Goal: Information Seeking & Learning: Learn about a topic

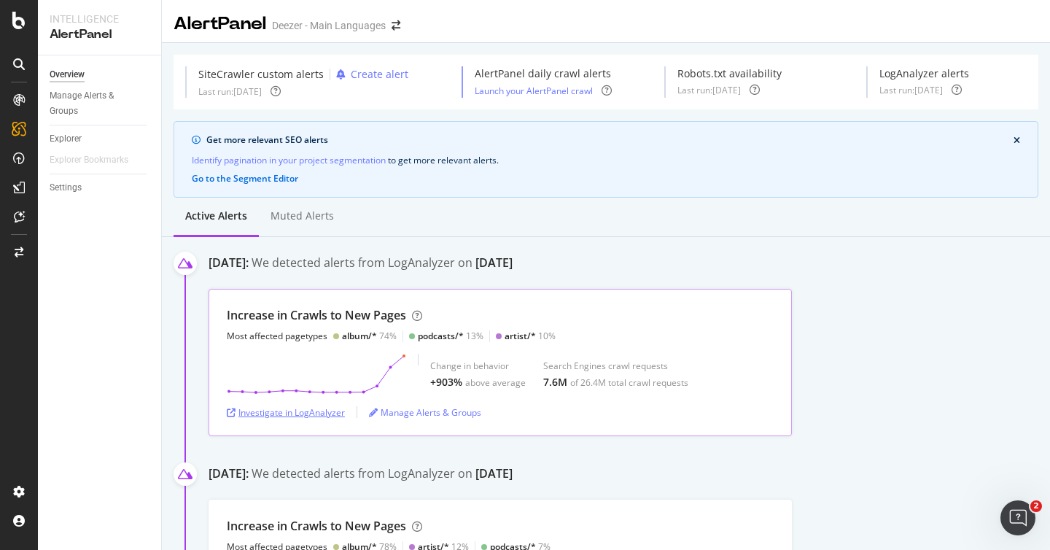
click at [295, 416] on div "Investigate in LogAnalyzer" at bounding box center [286, 412] width 118 height 12
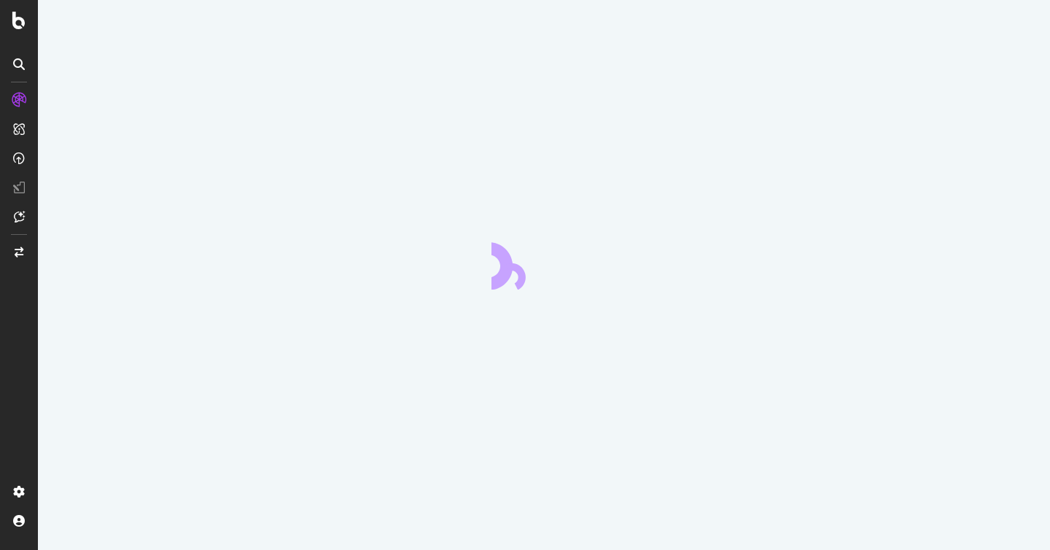
click at [295, 416] on div at bounding box center [544, 275] width 1012 height 550
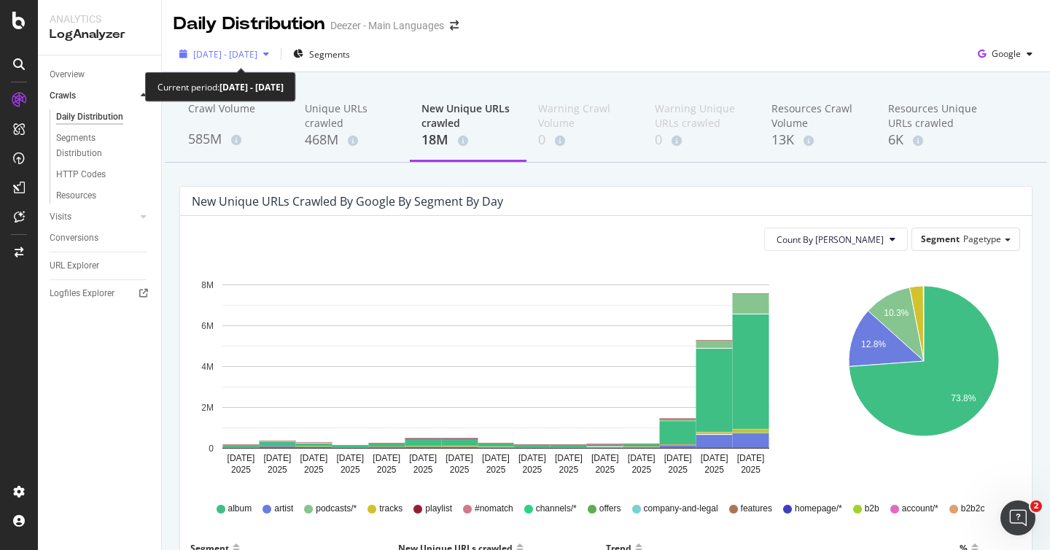
click at [254, 48] on span "[DATE] - [DATE]" at bounding box center [225, 54] width 64 height 12
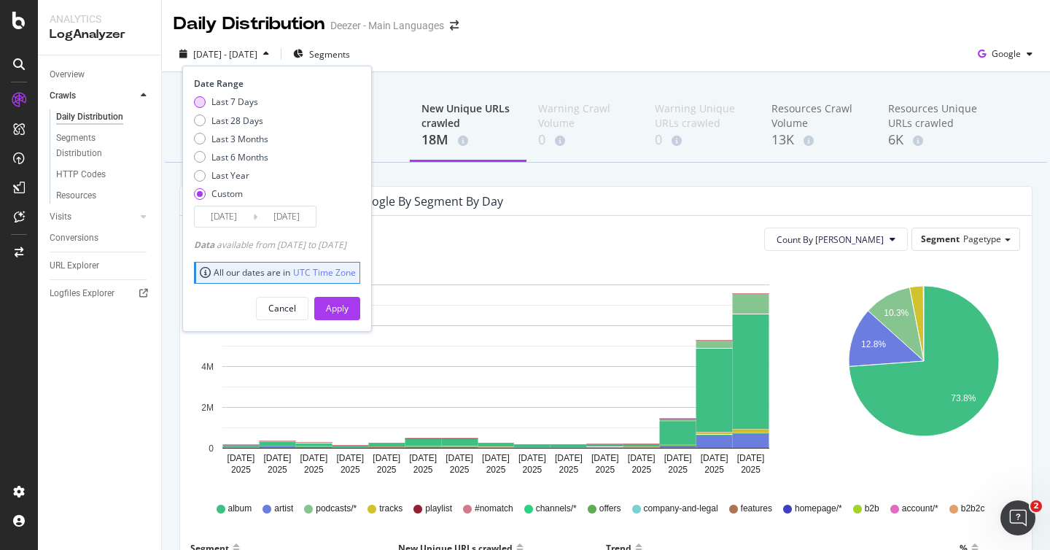
click at [244, 96] on div "Last 7 Days" at bounding box center [235, 102] width 47 height 12
type input "[DATE]"
click at [349, 302] on div "Apply" at bounding box center [337, 308] width 23 height 12
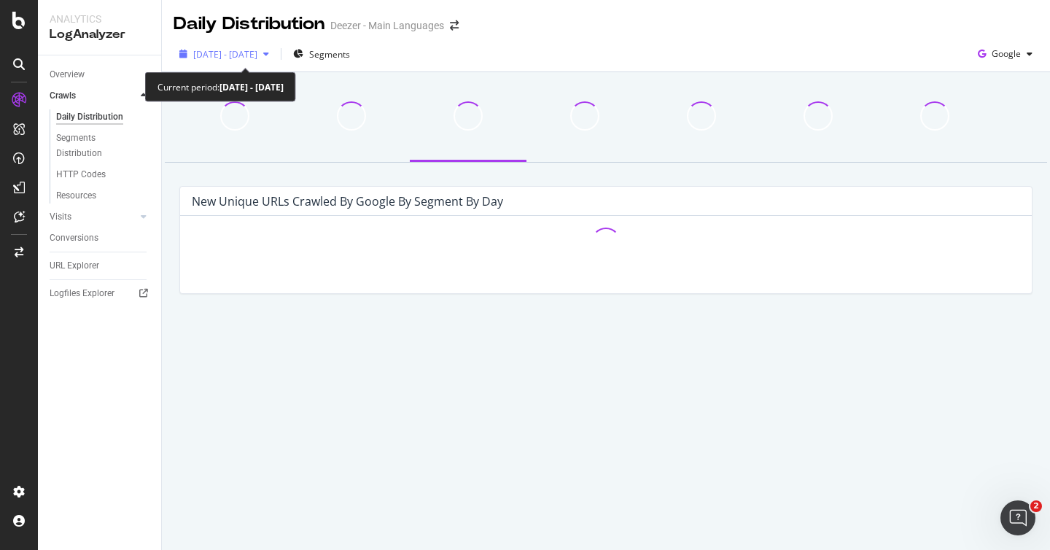
click at [257, 56] on span "[DATE] - [DATE]" at bounding box center [225, 54] width 64 height 12
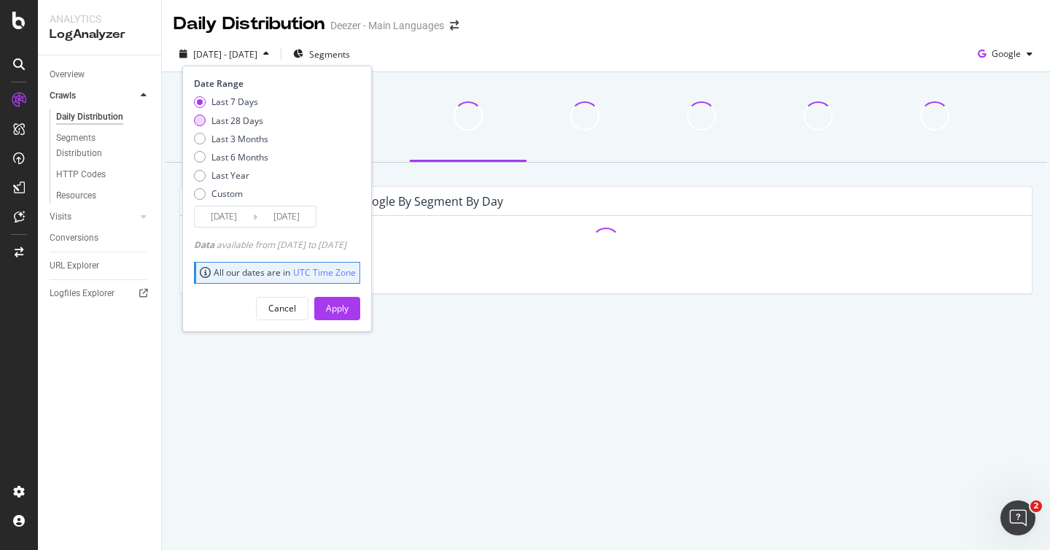
click at [233, 116] on div "Last 28 Days" at bounding box center [238, 121] width 52 height 12
type input "[DATE]"
click at [349, 307] on div "Apply" at bounding box center [337, 308] width 23 height 12
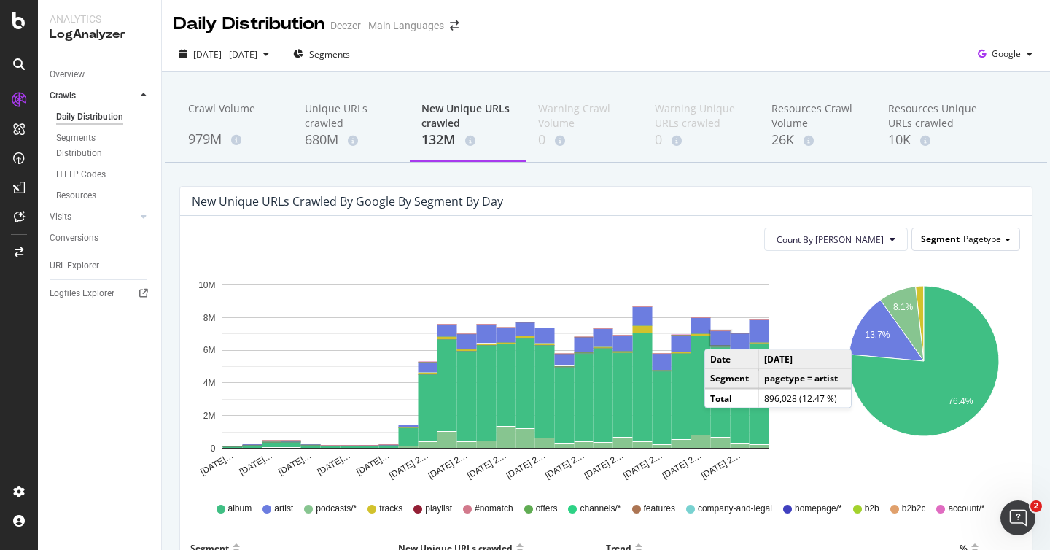
click at [988, 239] on span "Pagetype" at bounding box center [982, 239] width 38 height 12
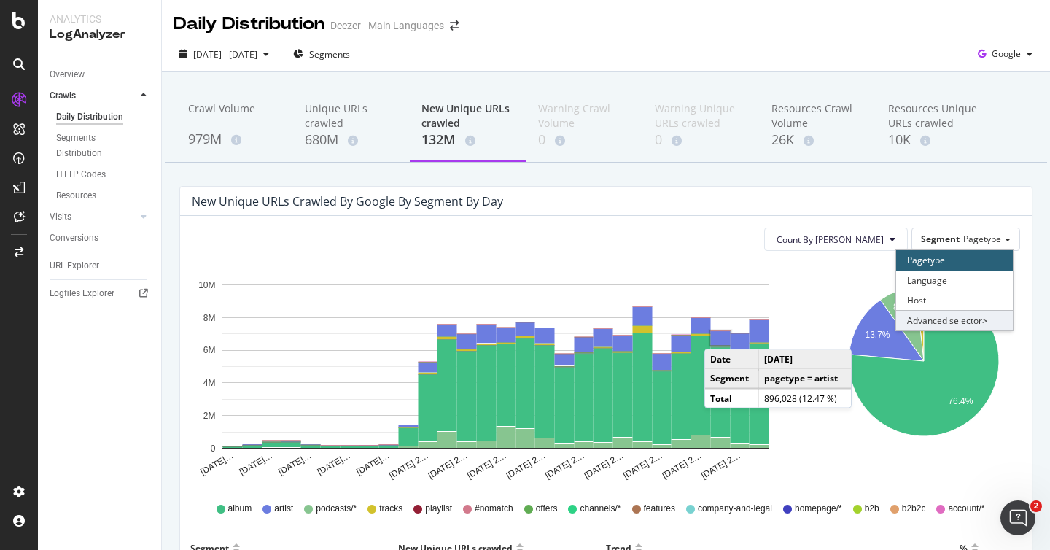
click at [968, 320] on div "Advanced selector >" at bounding box center [954, 320] width 117 height 20
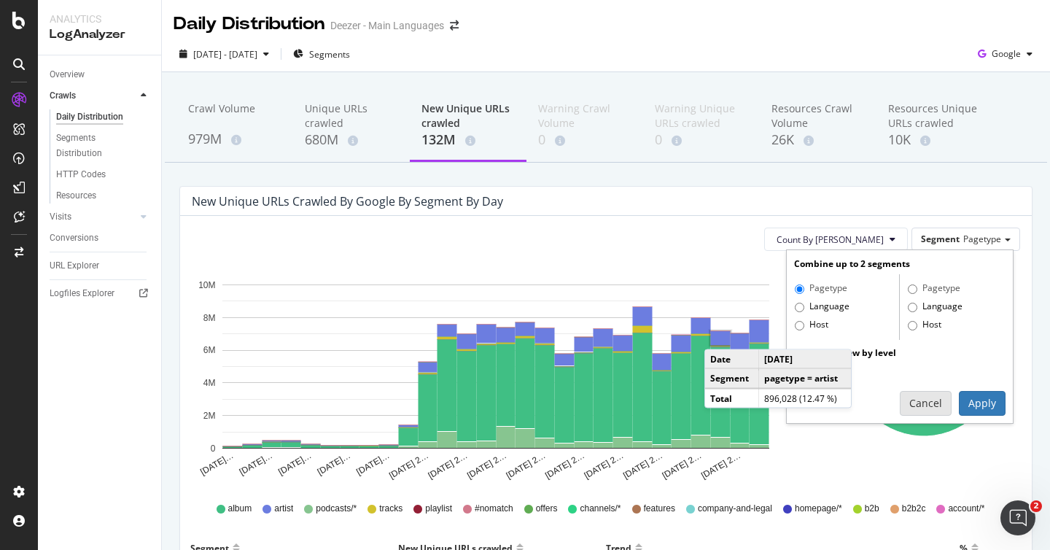
click at [917, 402] on button "Cancel" at bounding box center [926, 403] width 52 height 25
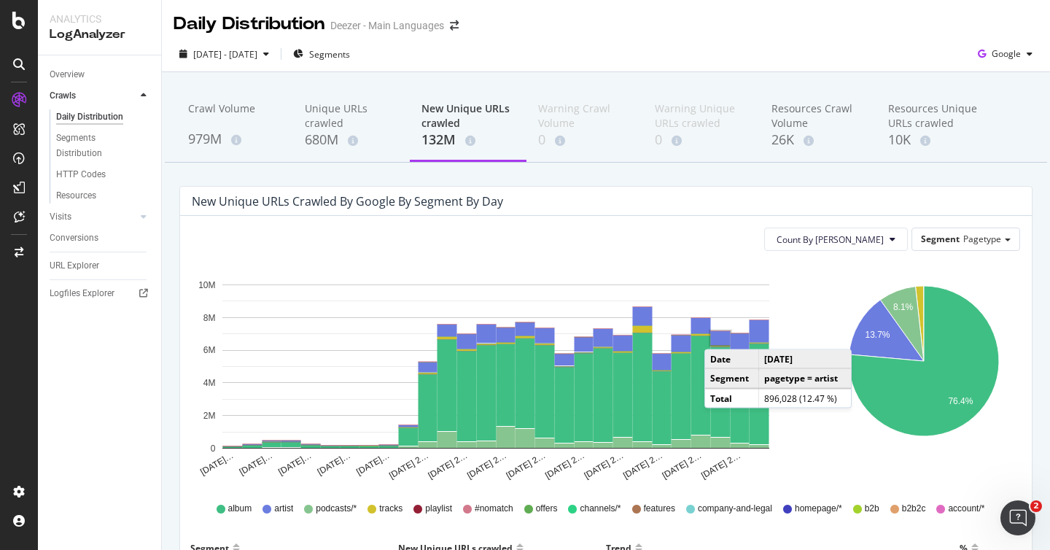
click at [106, 150] on div "Segments Distribution" at bounding box center [96, 146] width 81 height 31
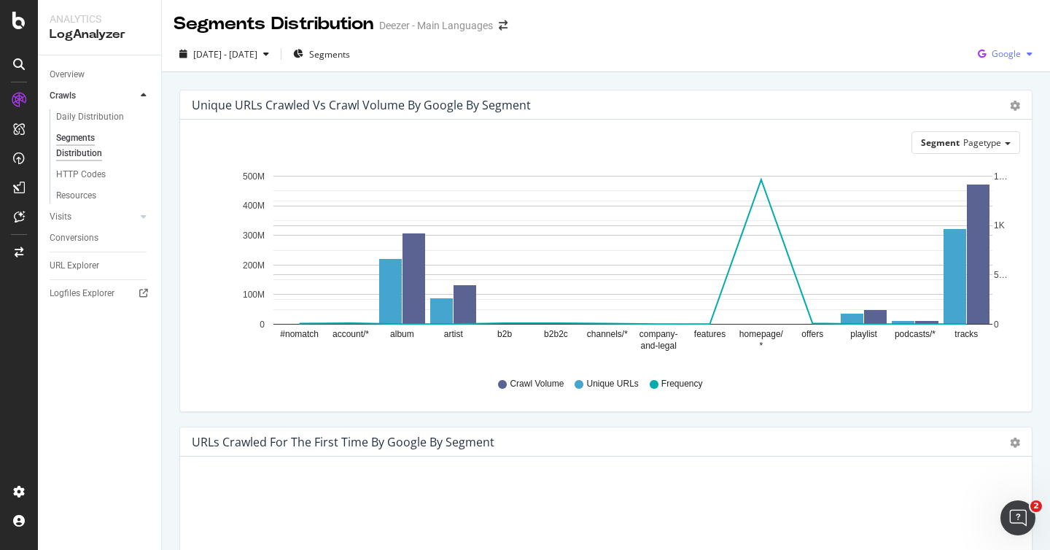
click at [1006, 58] on span "Google" at bounding box center [1006, 53] width 29 height 12
click at [972, 37] on div "[DATE] - [DATE] Segments Google" at bounding box center [606, 54] width 888 height 36
click at [62, 96] on div "Crawls" at bounding box center [63, 95] width 26 height 15
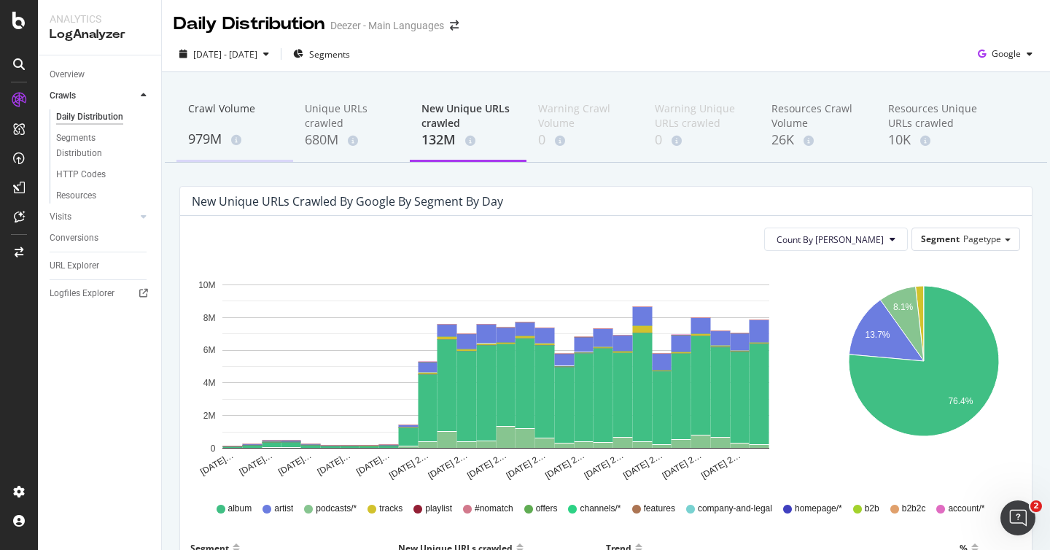
click at [205, 121] on div "Crawl Volume" at bounding box center [234, 115] width 93 height 28
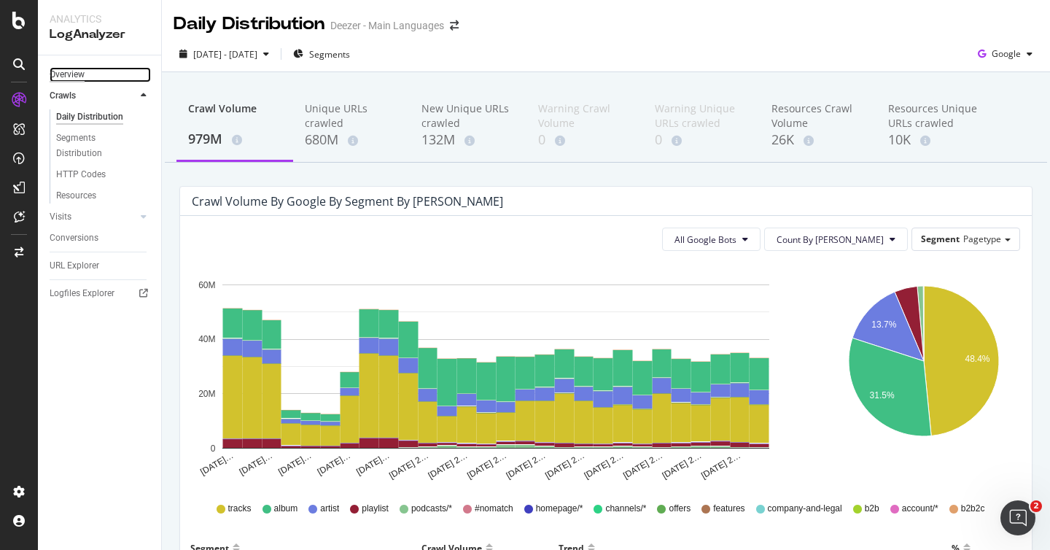
click at [71, 79] on div "Overview" at bounding box center [67, 74] width 35 height 15
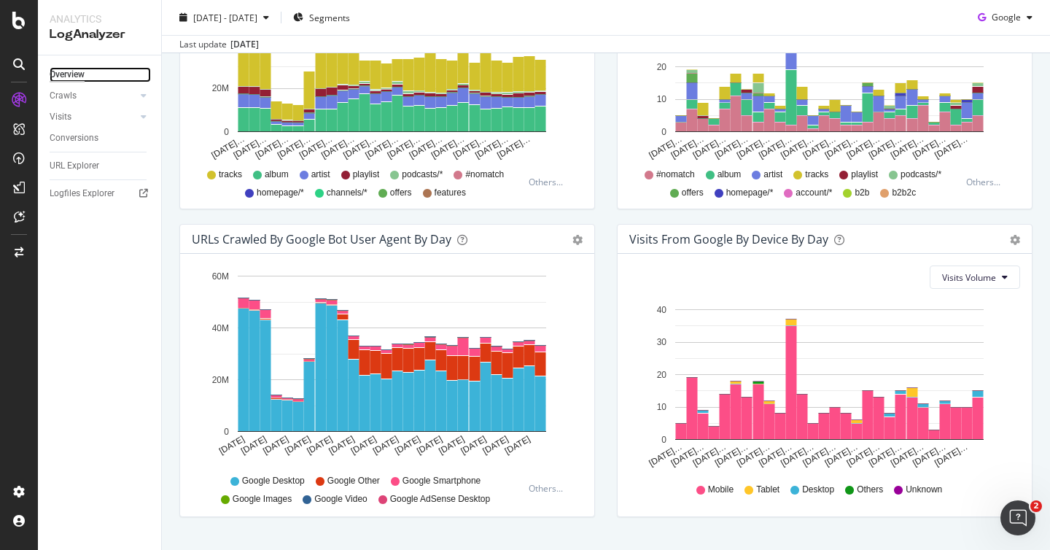
scroll to position [666, 0]
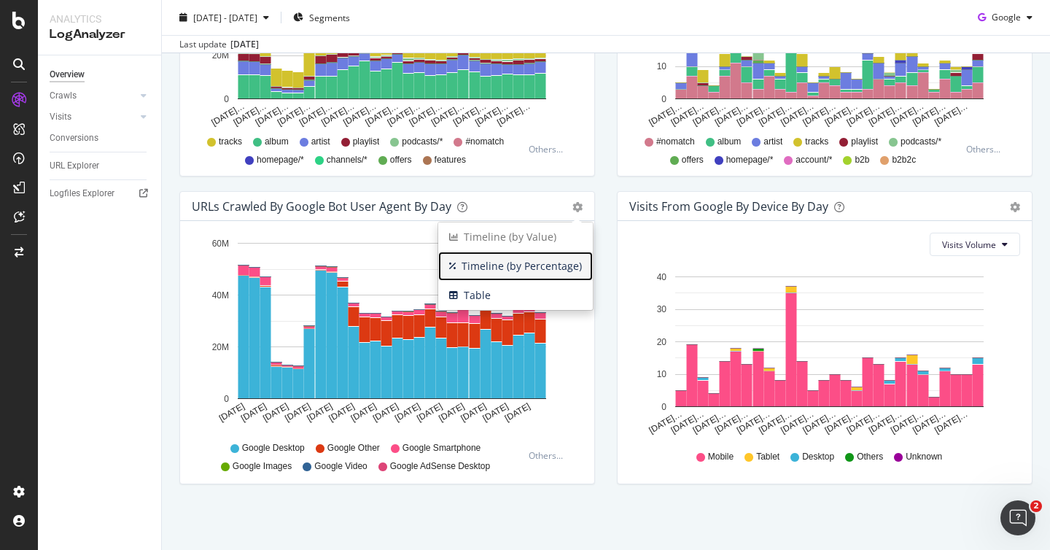
click at [557, 260] on span "Timeline (by Percentage)" at bounding box center [515, 266] width 155 height 22
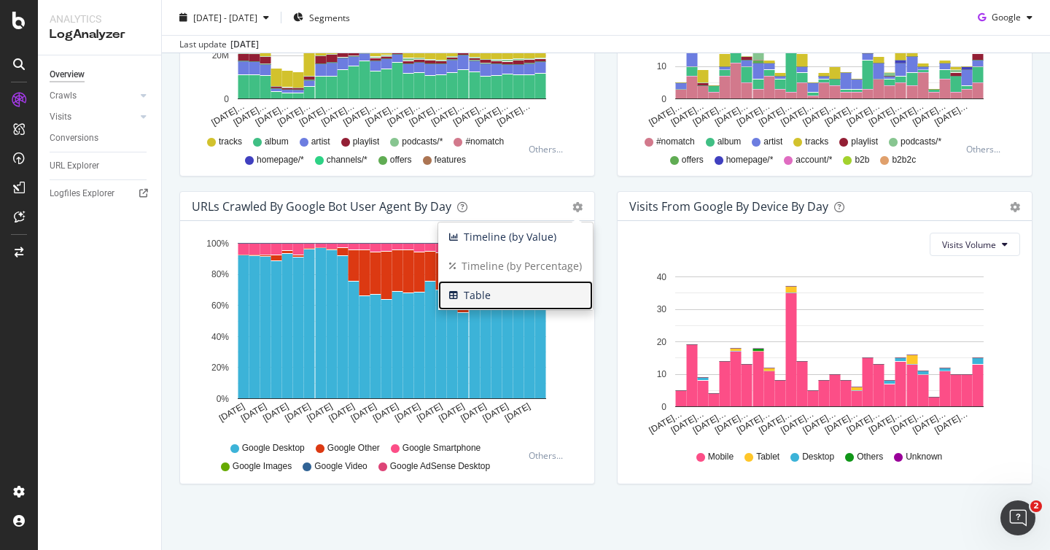
click at [533, 300] on span "Table" at bounding box center [515, 295] width 155 height 22
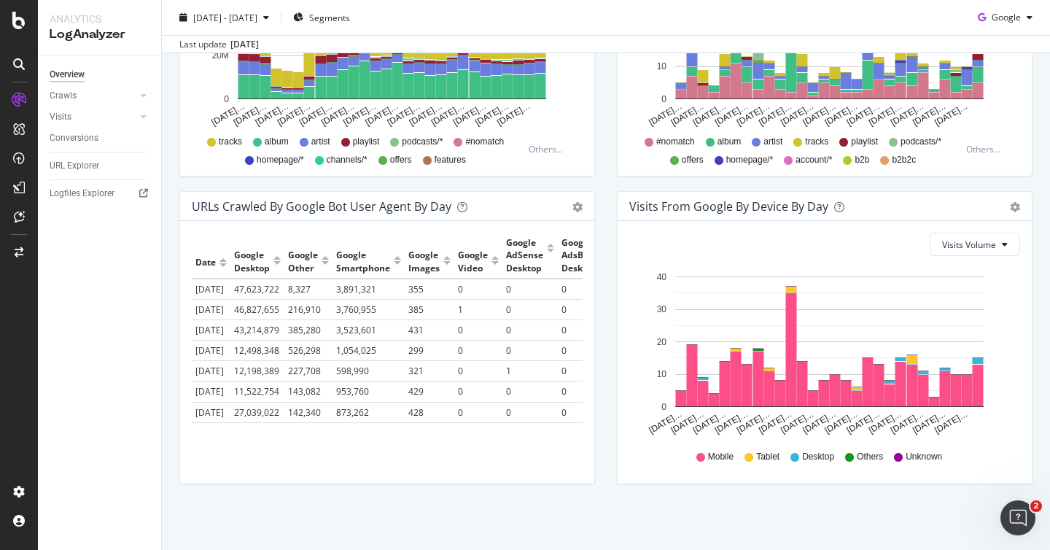
click at [563, 195] on div "URLs Crawled by Google bot User Agent By Day Timeline (by Value) Timeline (by P…" at bounding box center [387, 206] width 414 height 29
click at [573, 201] on div "Timeline (by Value) Timeline (by Percentage) Table" at bounding box center [578, 206] width 10 height 15
click at [571, 215] on div "URLs Crawled by Google bot User Agent By Day Timeline (by Value) Timeline (by P…" at bounding box center [387, 206] width 414 height 29
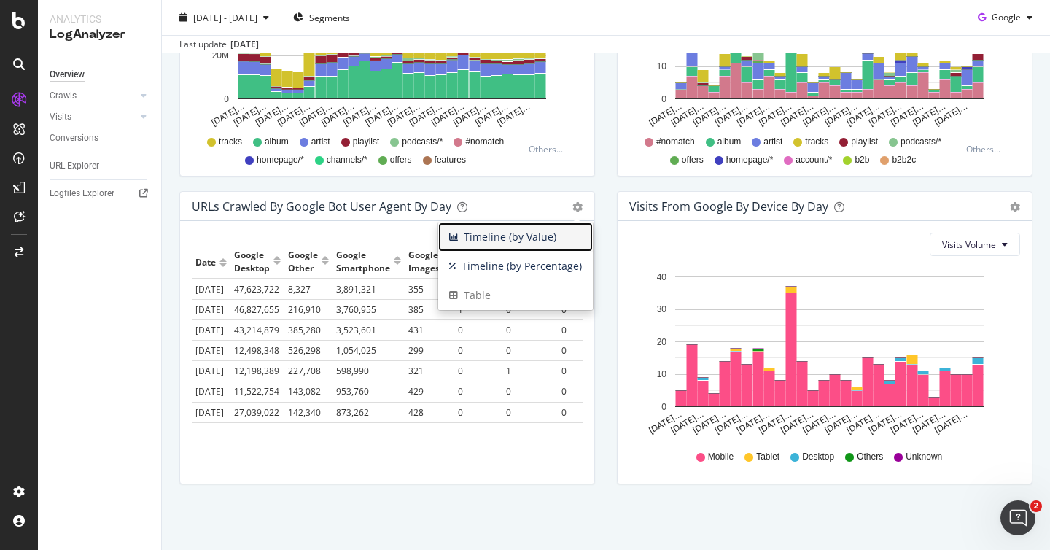
click at [566, 233] on span "Timeline (by Value)" at bounding box center [515, 237] width 155 height 22
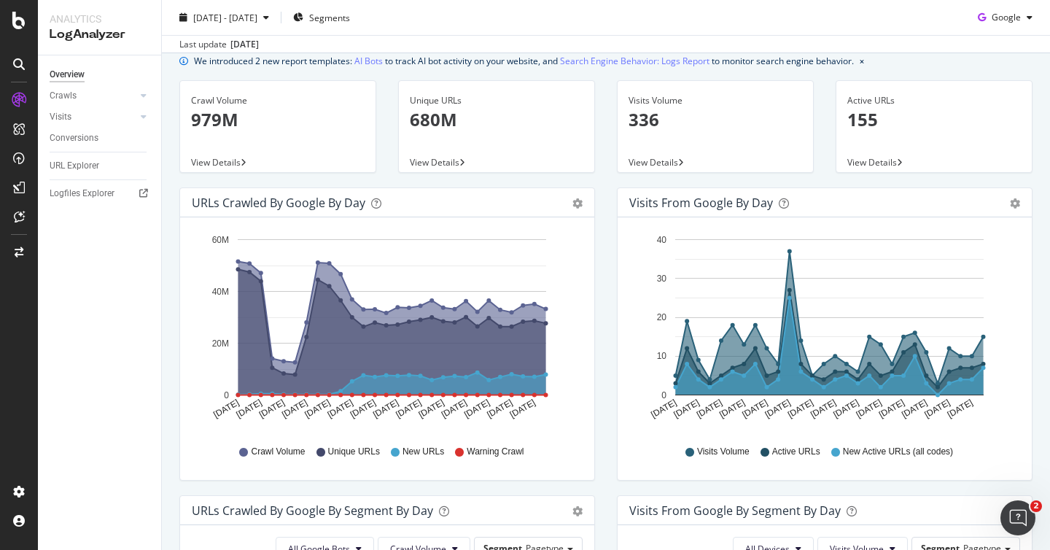
scroll to position [55, 0]
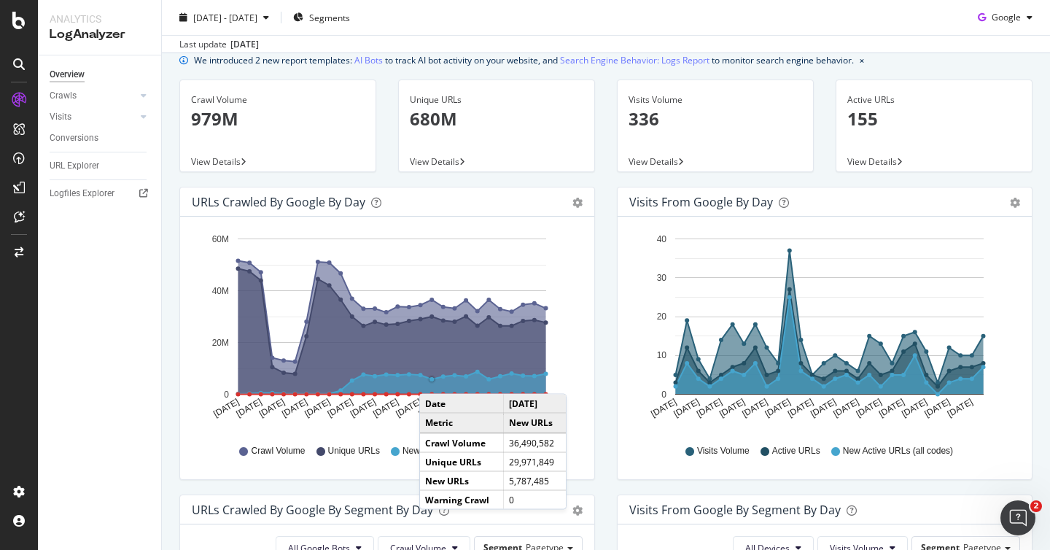
click at [434, 379] on circle "A chart." at bounding box center [432, 379] width 5 height 5
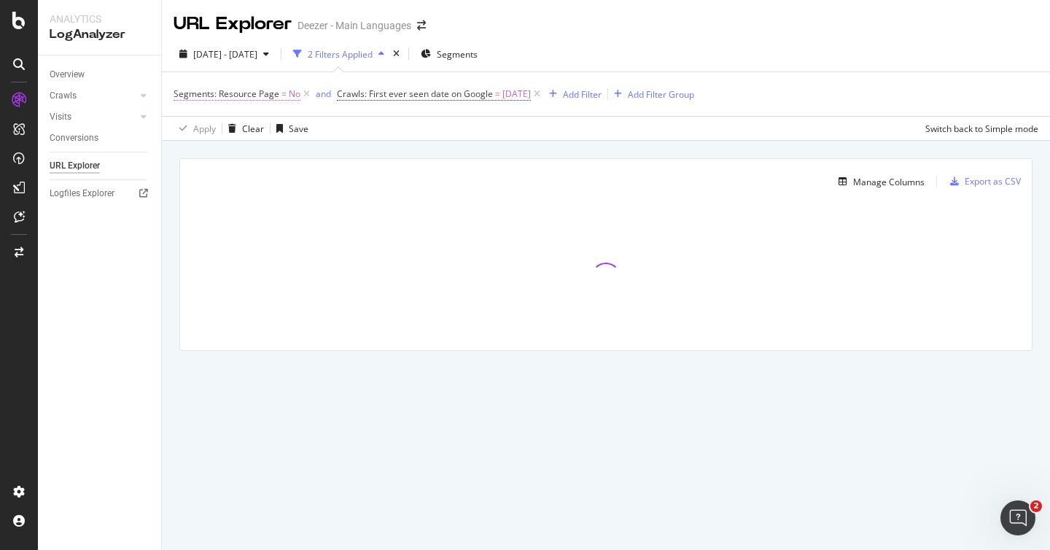
click at [261, 99] on span "Segments: Resource Page" at bounding box center [227, 94] width 106 height 12
click at [189, 130] on span "No" at bounding box center [193, 129] width 12 height 12
click at [178, 89] on div "Segments: Resource Page No Yes No Cancel Add filter Apply" at bounding box center [266, 130] width 184 height 98
click at [181, 90] on icon at bounding box center [182, 92] width 4 height 9
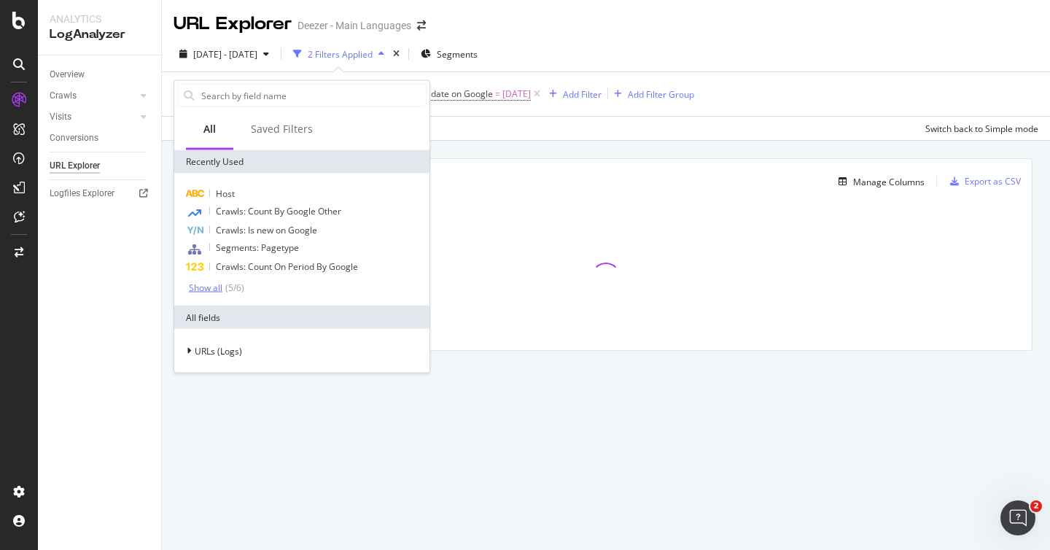
click at [203, 287] on div "Show all" at bounding box center [206, 287] width 34 height 10
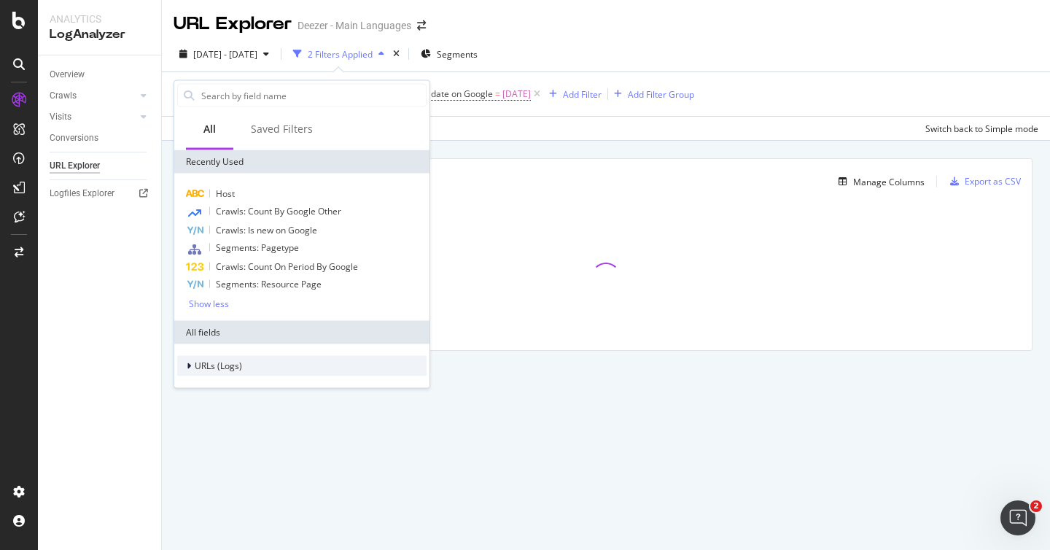
click at [190, 367] on icon at bounding box center [189, 366] width 4 height 9
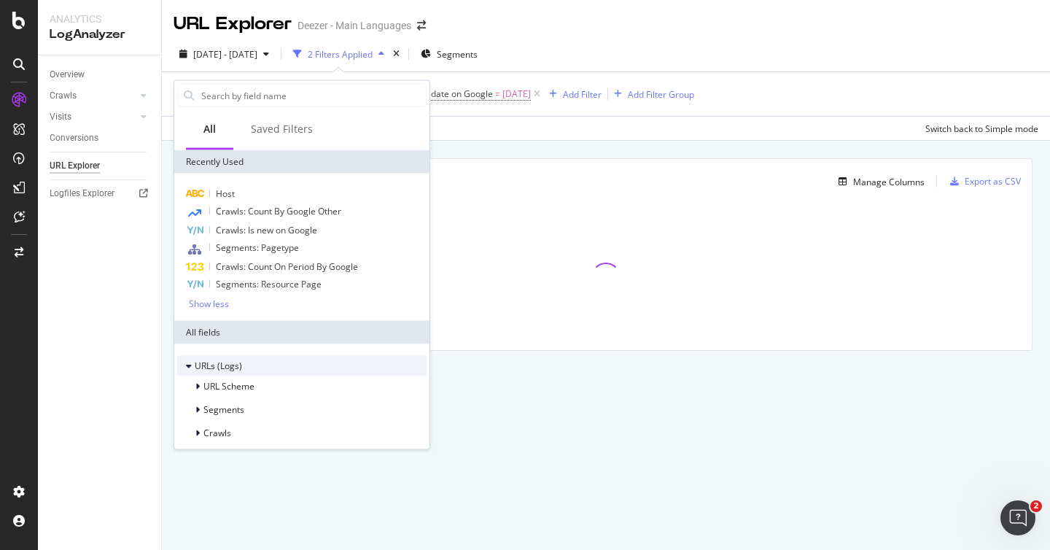
scroll to position [29, 0]
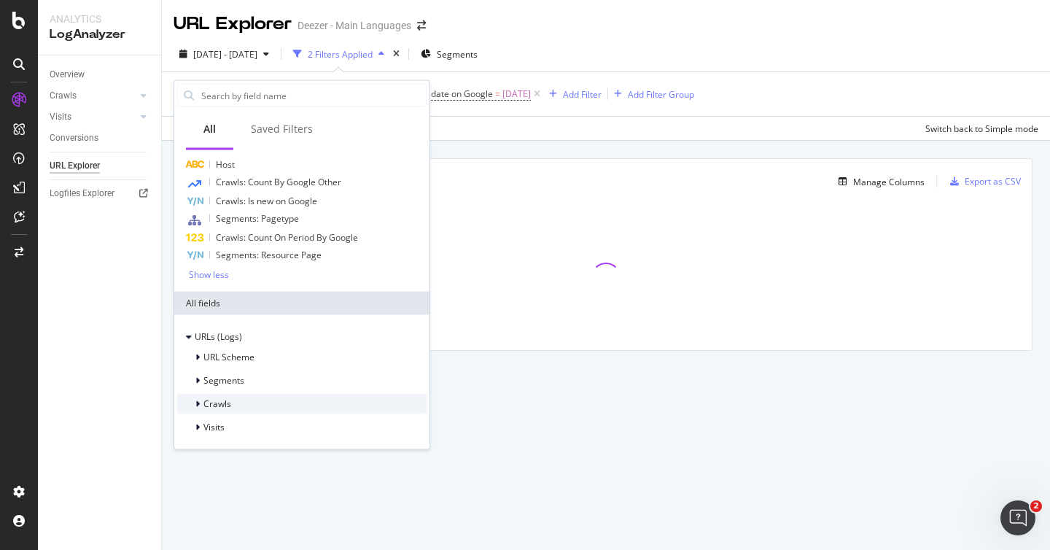
click at [193, 411] on div "Crawls" at bounding box center [204, 404] width 54 height 15
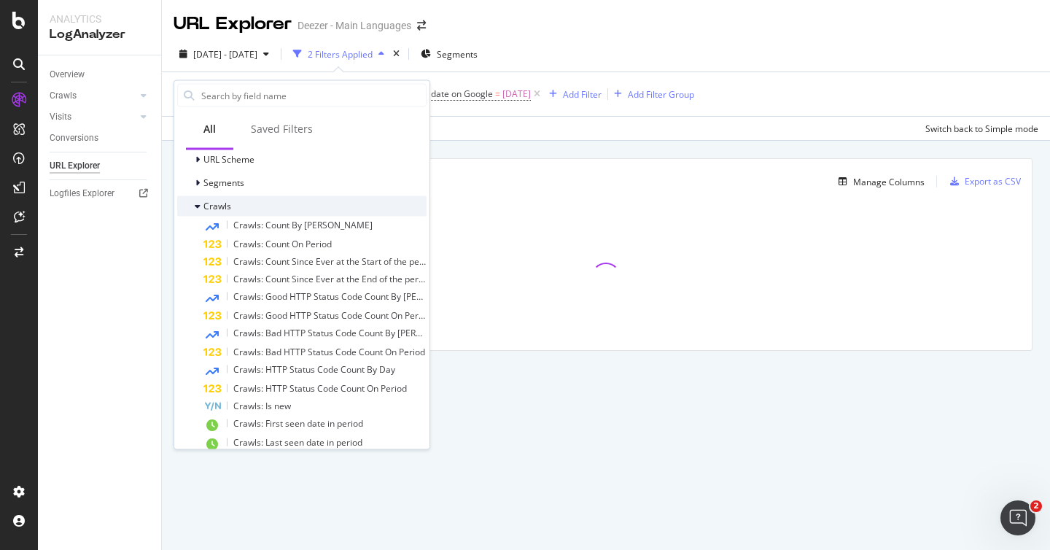
scroll to position [0, 0]
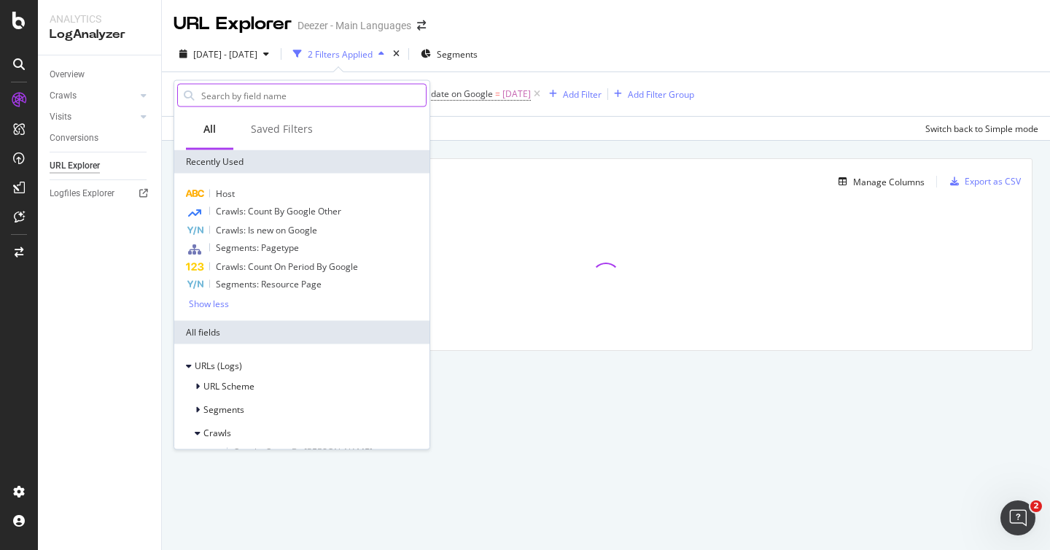
click at [255, 96] on input "text" at bounding box center [313, 96] width 226 height 22
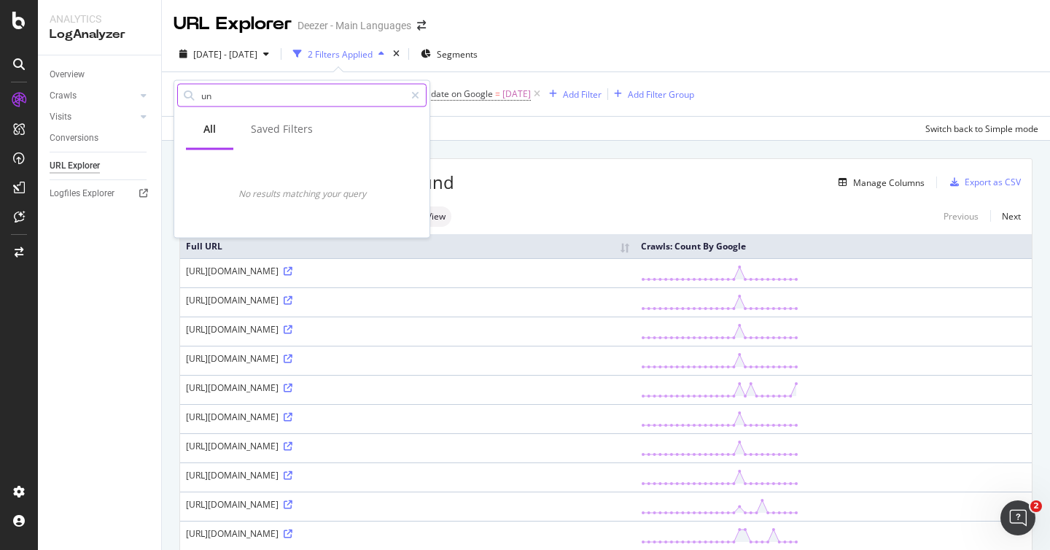
type input "u"
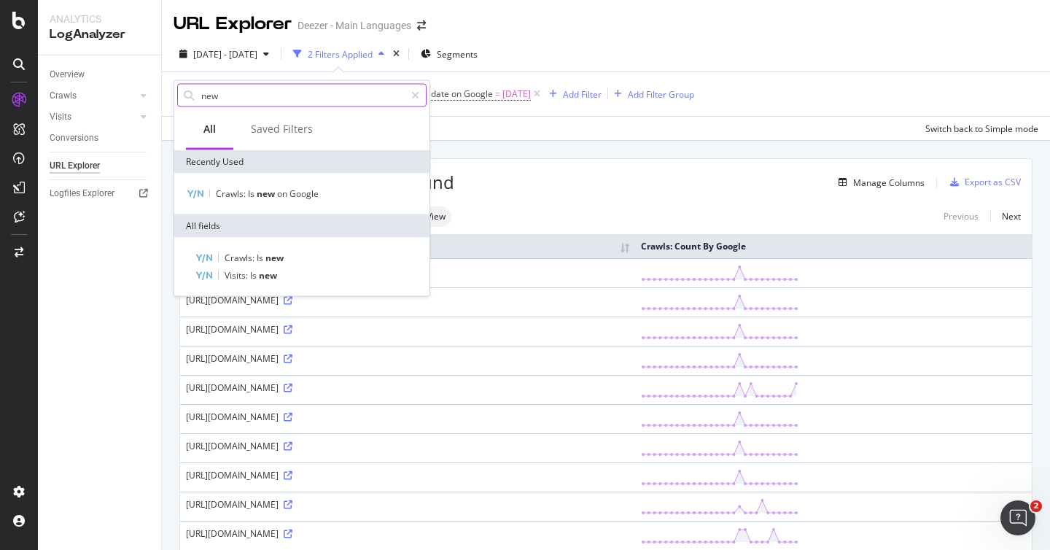
click at [233, 100] on input "new" at bounding box center [302, 96] width 205 height 22
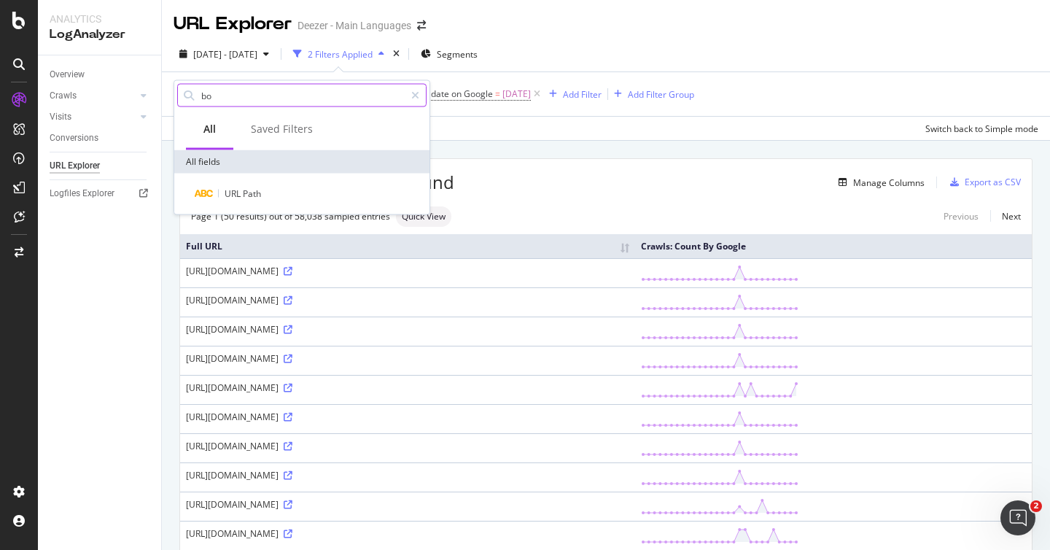
type input "b"
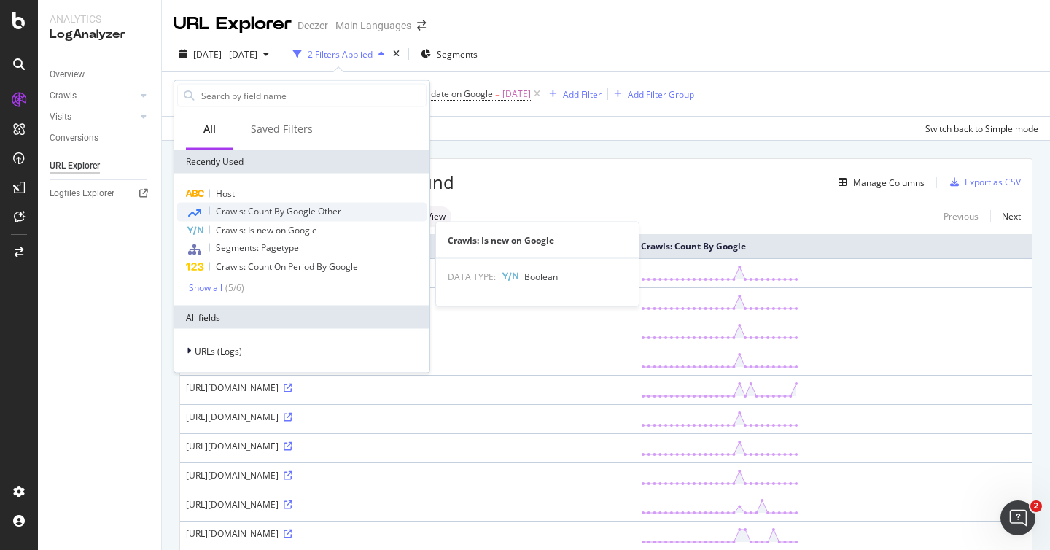
click at [252, 219] on div "Crawls: Count By Google Other" at bounding box center [301, 212] width 249 height 19
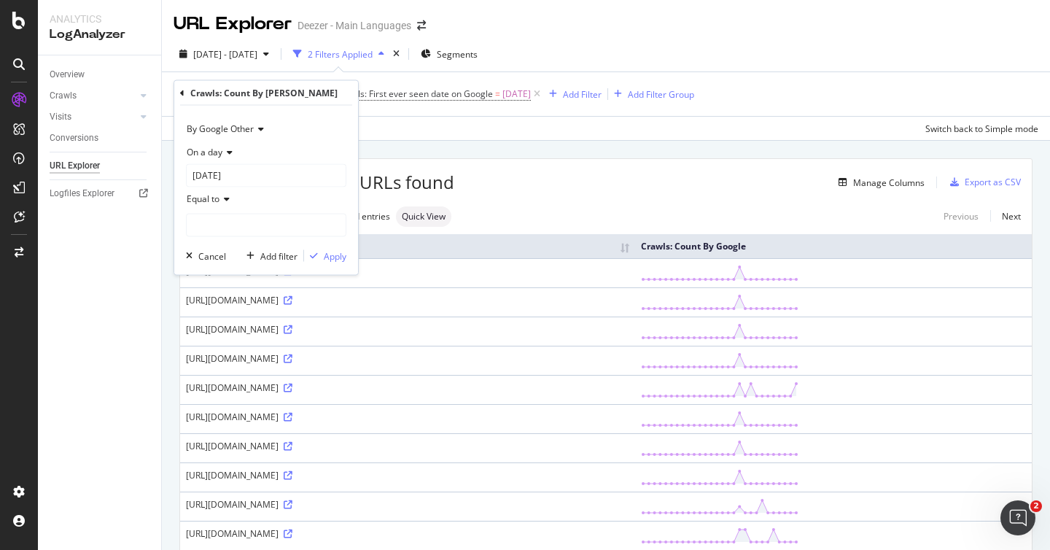
click at [206, 130] on span "By Google Other" at bounding box center [220, 129] width 67 height 12
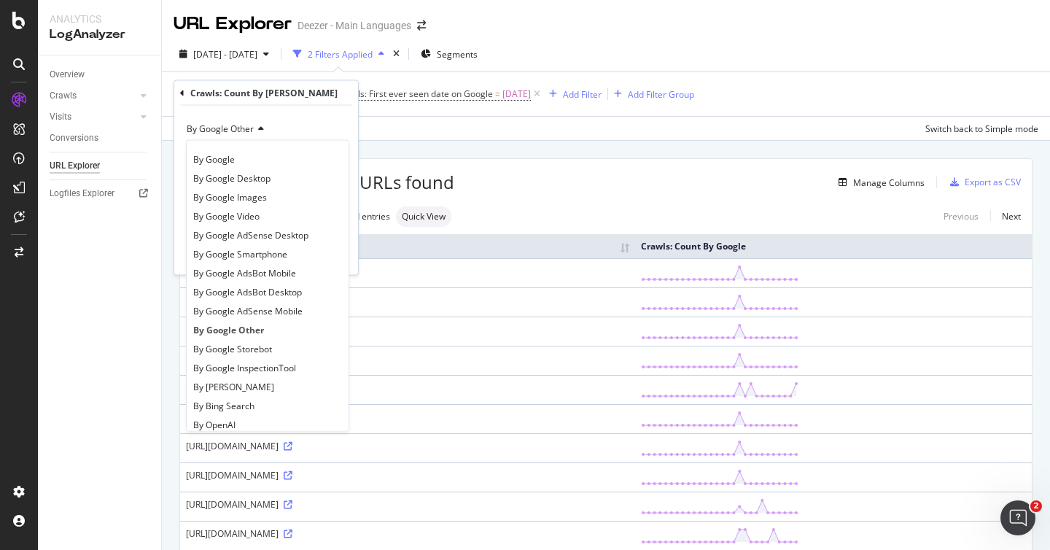
click at [234, 117] on div "By Google Other By Google By Google Desktop By Google Images By Google Video By…" at bounding box center [266, 190] width 184 height 169
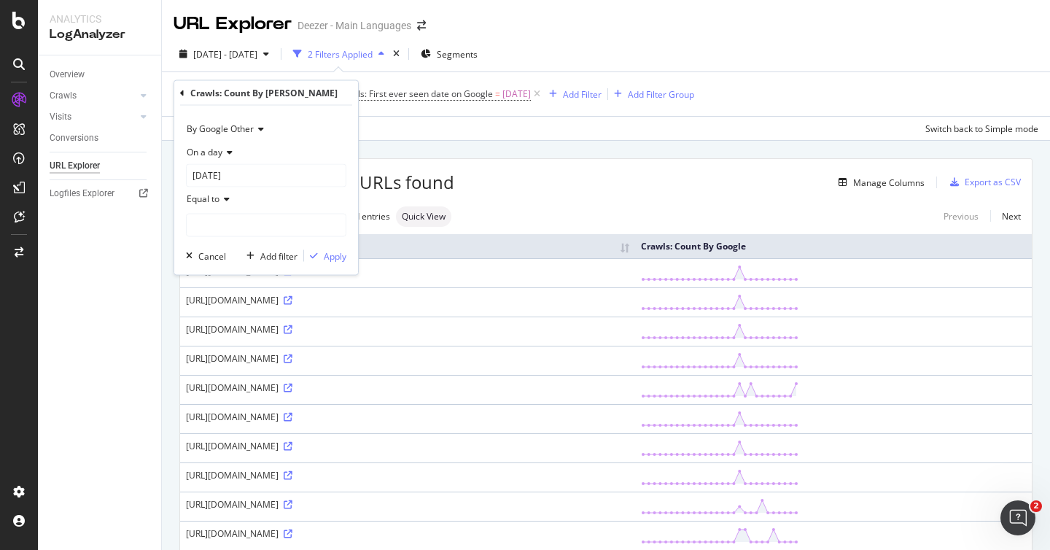
click at [229, 152] on icon at bounding box center [227, 152] width 10 height 9
click at [236, 221] on span "Any day of the period" at bounding box center [236, 220] width 86 height 12
click at [233, 174] on div "Equal to" at bounding box center [266, 175] width 160 height 23
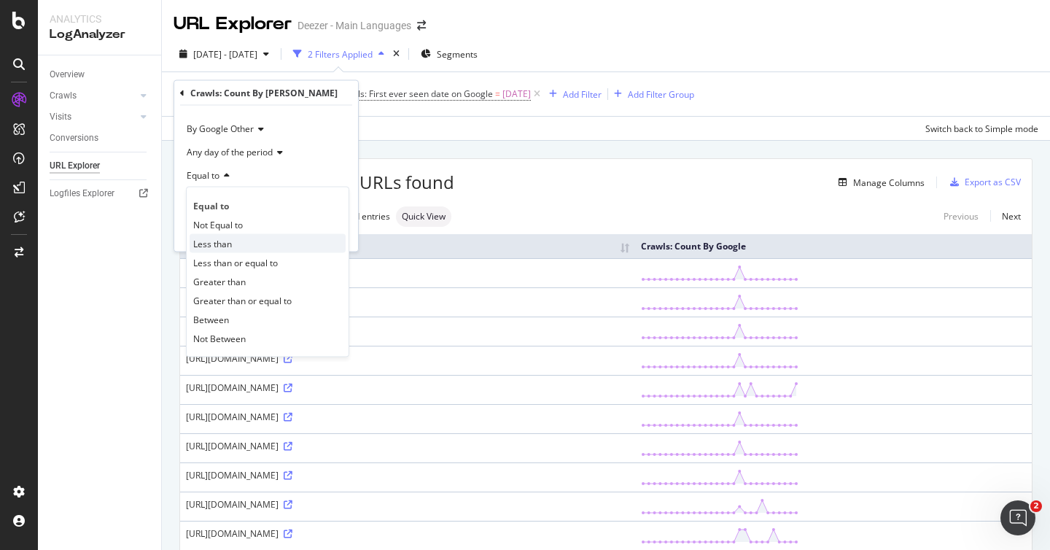
click at [247, 252] on div "Less than" at bounding box center [268, 243] width 156 height 19
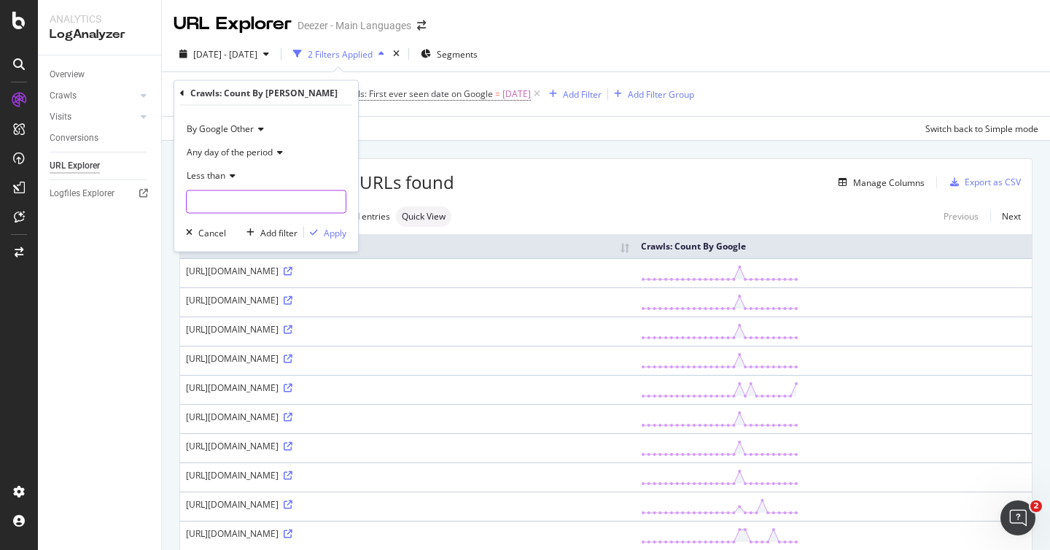
click at [236, 205] on input "number" at bounding box center [266, 201] width 160 height 23
type input "0"
click at [344, 236] on div "Apply" at bounding box center [335, 232] width 23 height 12
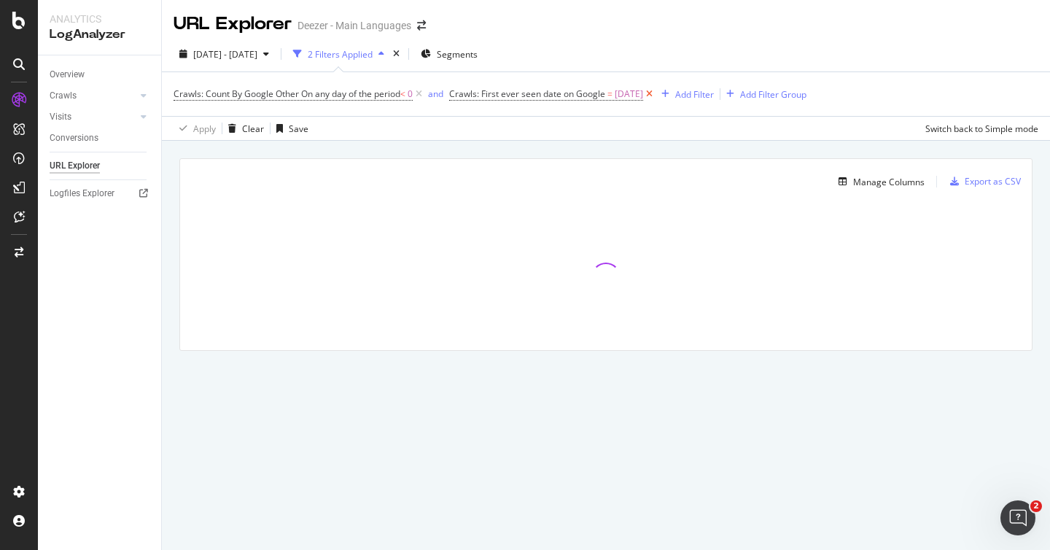
click at [656, 96] on icon at bounding box center [649, 94] width 12 height 15
click at [372, 98] on span "On any day of the period" at bounding box center [350, 94] width 99 height 12
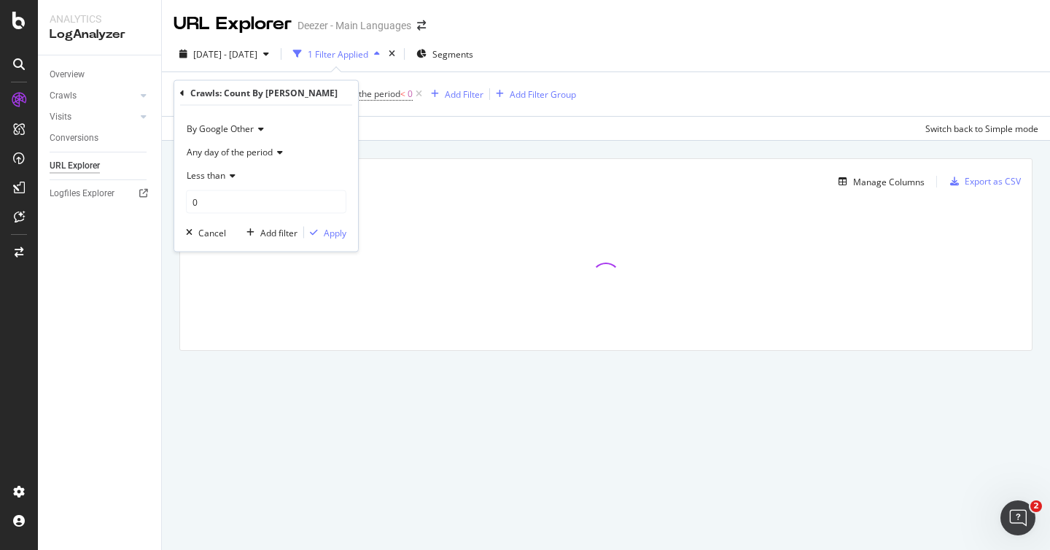
click at [215, 179] on span "Less than" at bounding box center [206, 175] width 39 height 12
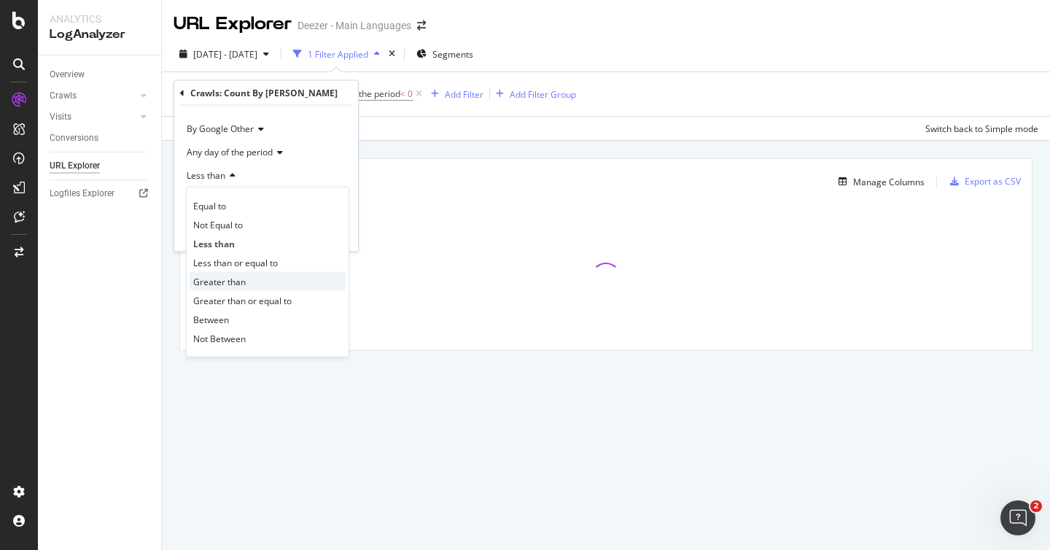
click at [247, 282] on div "Greater than" at bounding box center [268, 281] width 156 height 19
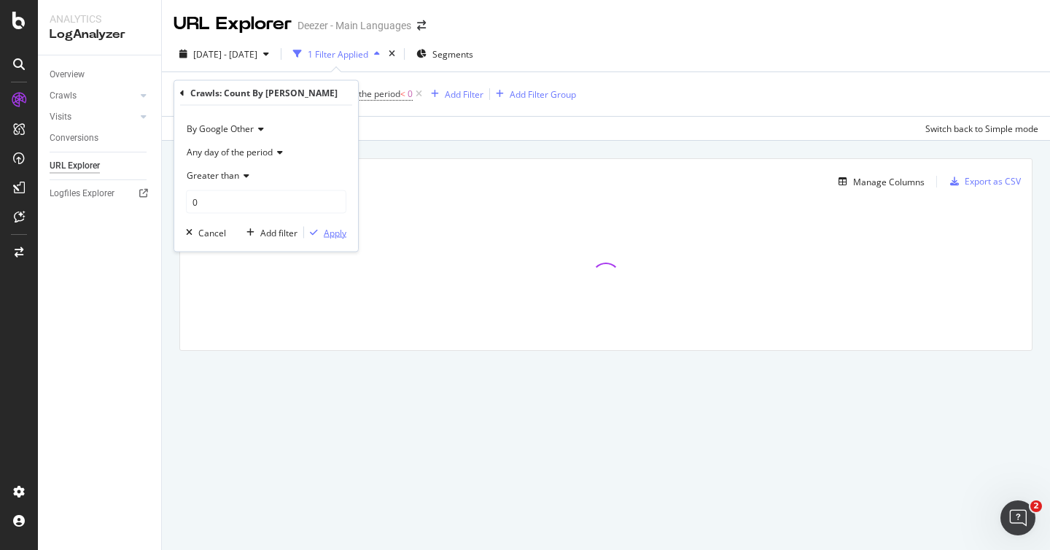
click at [311, 228] on icon "button" at bounding box center [314, 232] width 8 height 9
click at [471, 96] on div "Add Filter" at bounding box center [464, 94] width 39 height 12
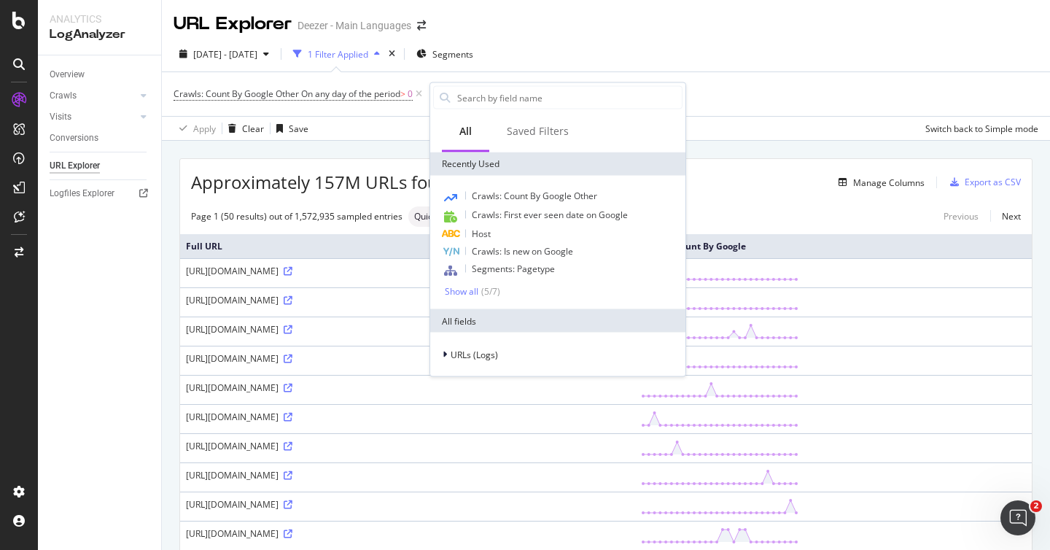
click at [703, 86] on div "Crawls: Count By Google Other On any day of the period > 0 Add Filter Add Filte…" at bounding box center [606, 94] width 865 height 44
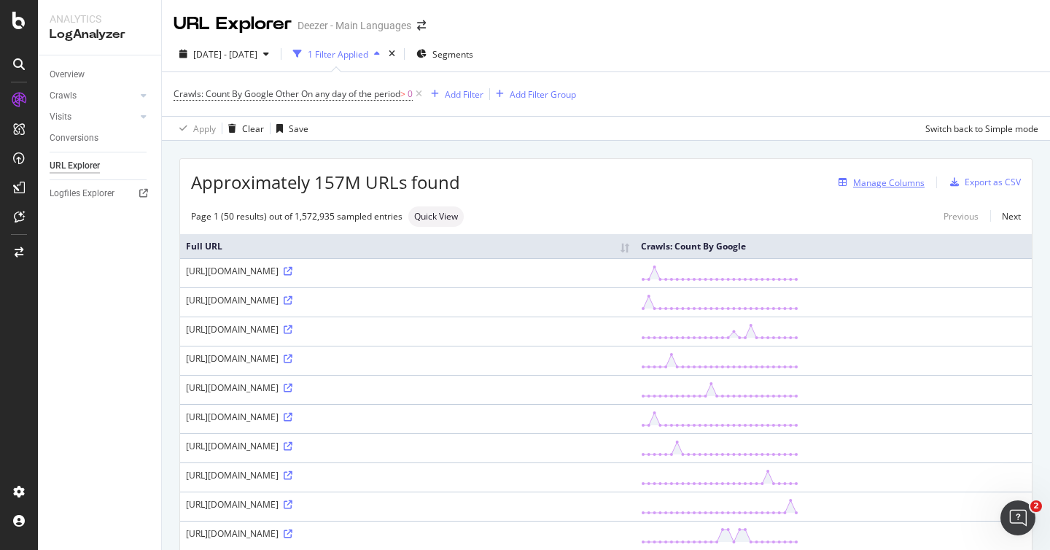
click at [901, 178] on div "Manage Columns" at bounding box center [888, 182] width 71 height 12
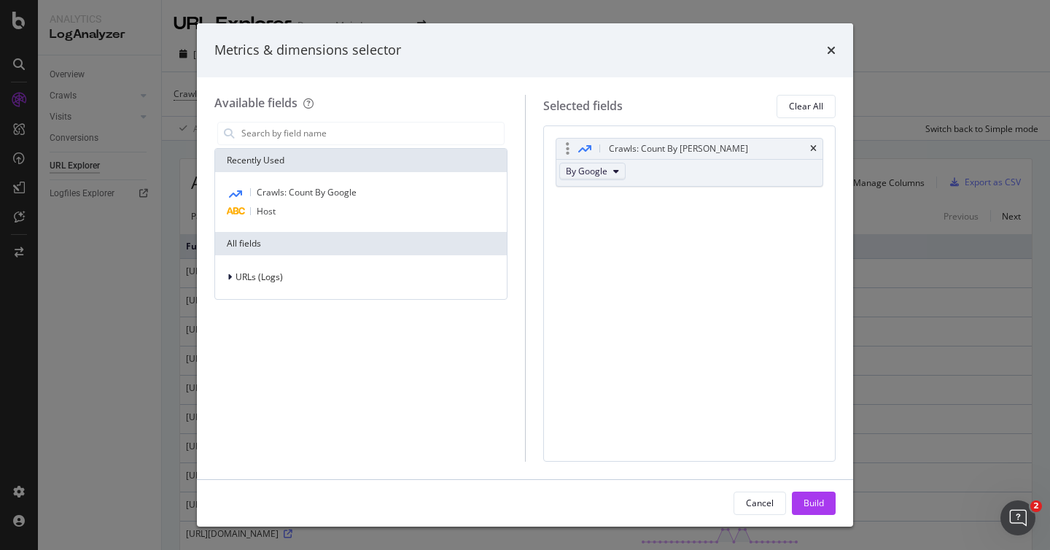
click at [623, 166] on button "By Google" at bounding box center [592, 172] width 66 height 18
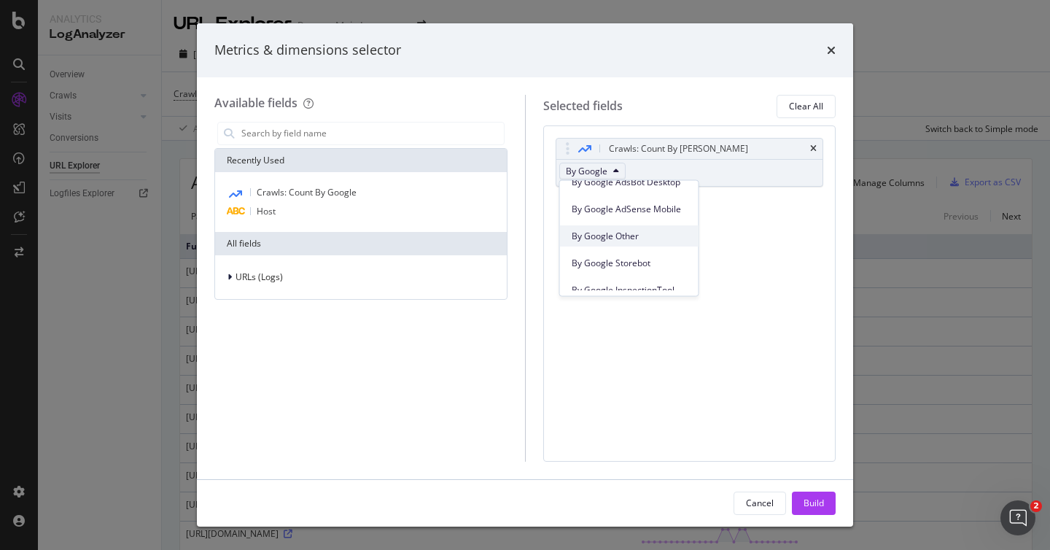
click at [631, 236] on span "By Google Other" at bounding box center [629, 236] width 115 height 13
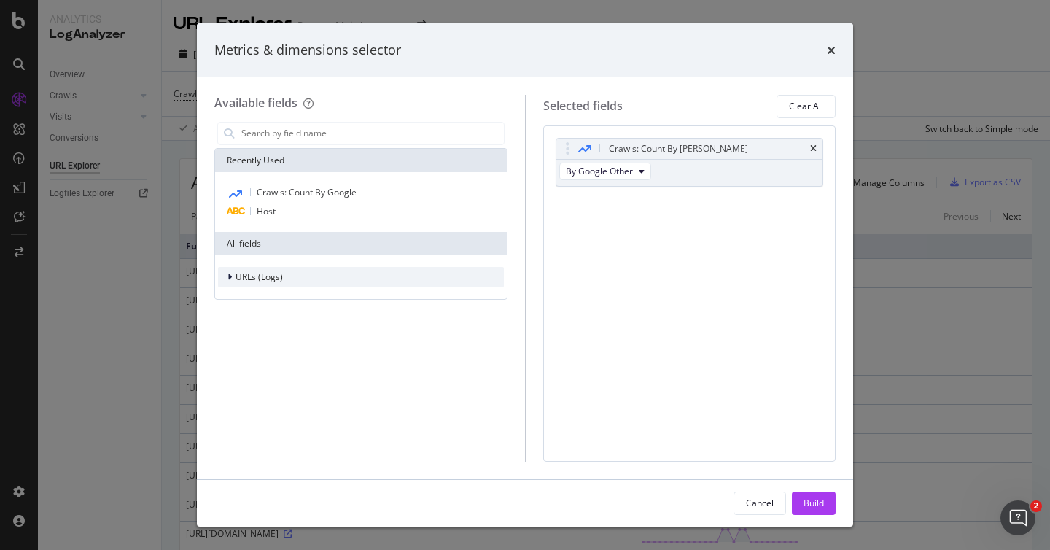
click at [244, 277] on span "URLs (Logs)" at bounding box center [259, 277] width 47 height 12
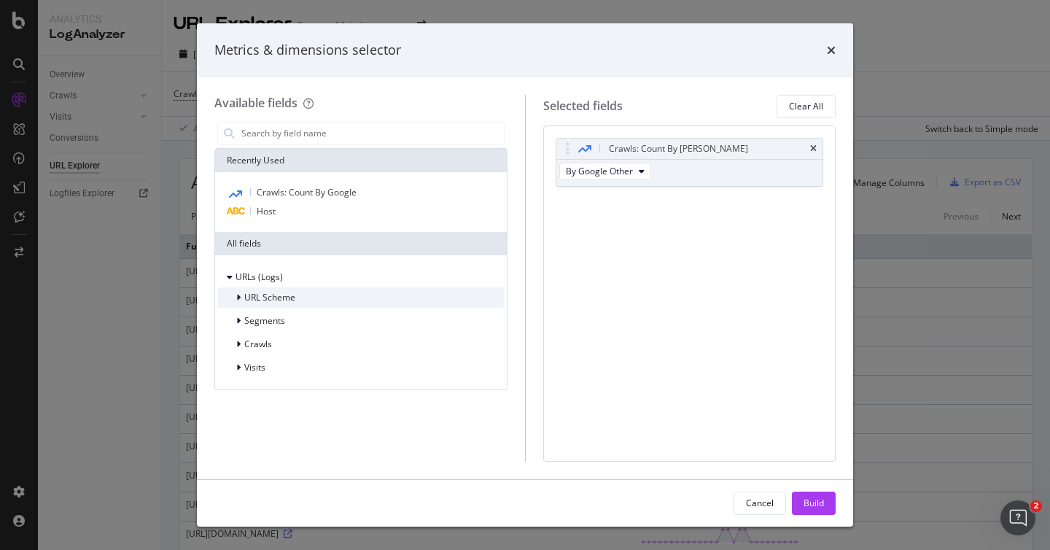
click at [240, 297] on icon "modal" at bounding box center [238, 297] width 4 height 9
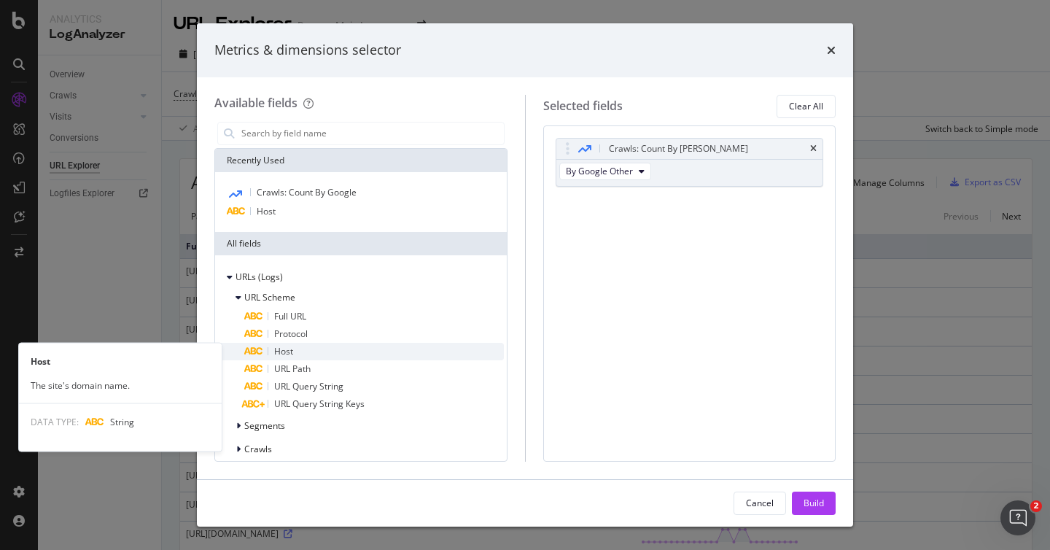
scroll to position [33, 0]
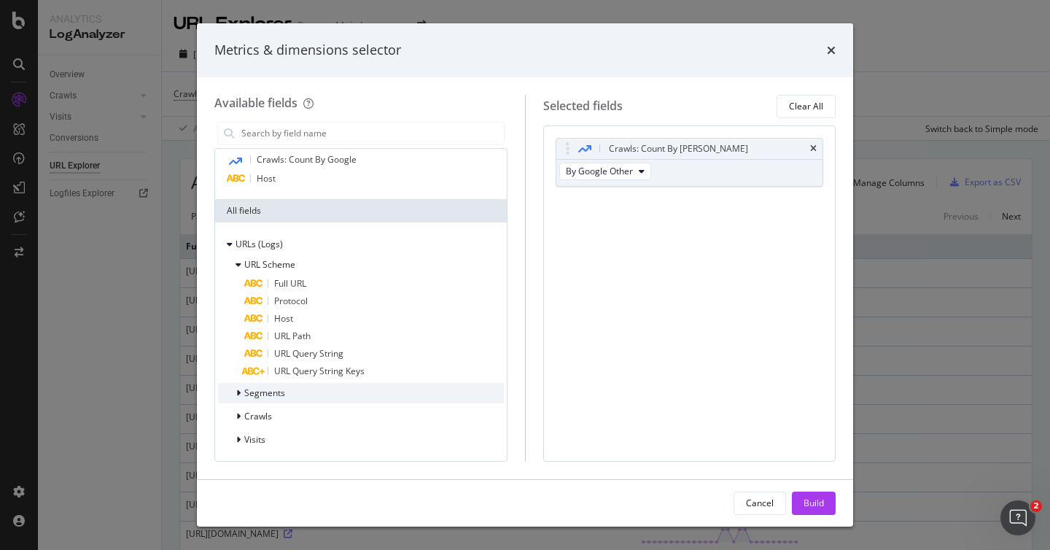
click at [247, 395] on span "Segments" at bounding box center [264, 393] width 41 height 12
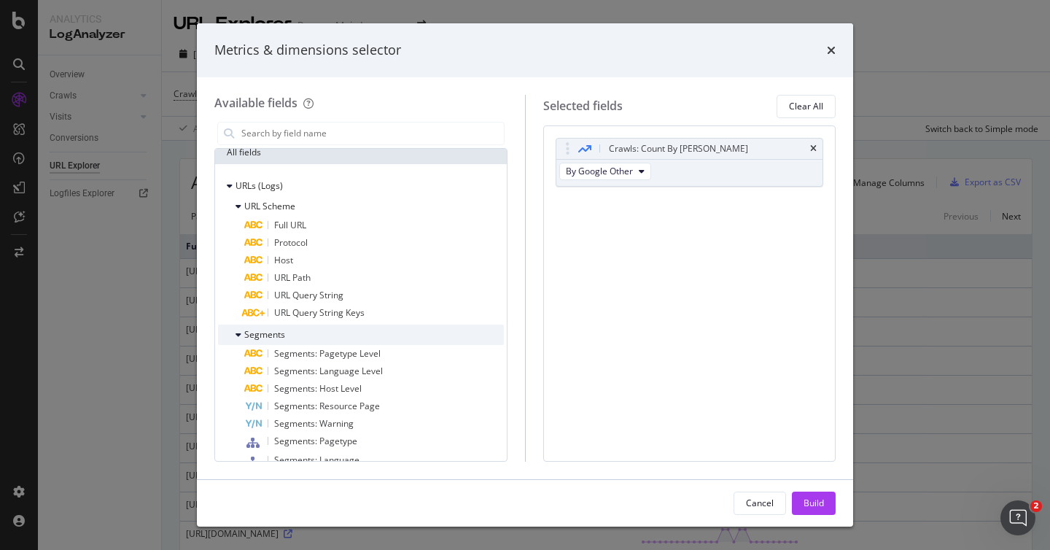
scroll to position [94, 0]
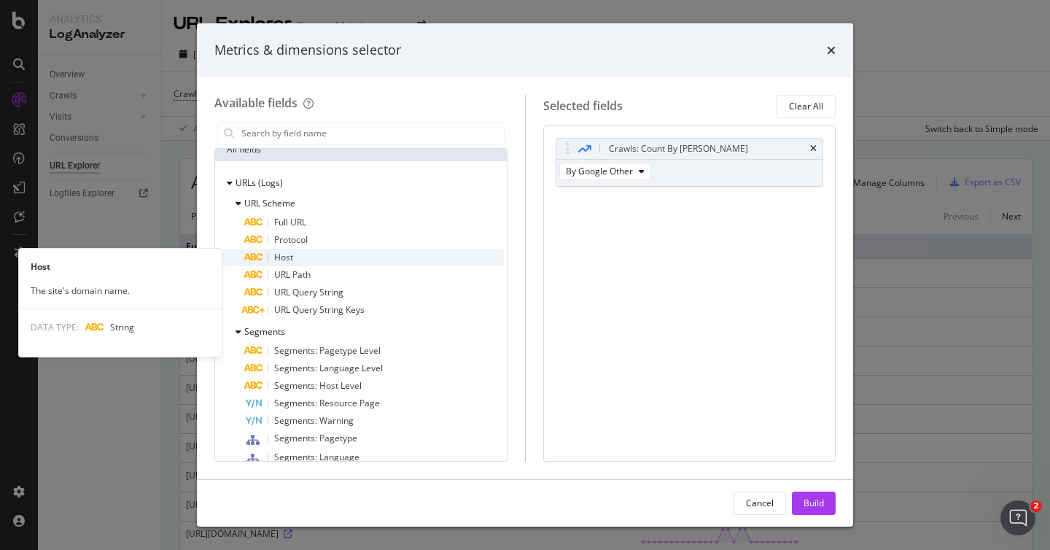
click at [275, 252] on span "Host" at bounding box center [283, 257] width 19 height 12
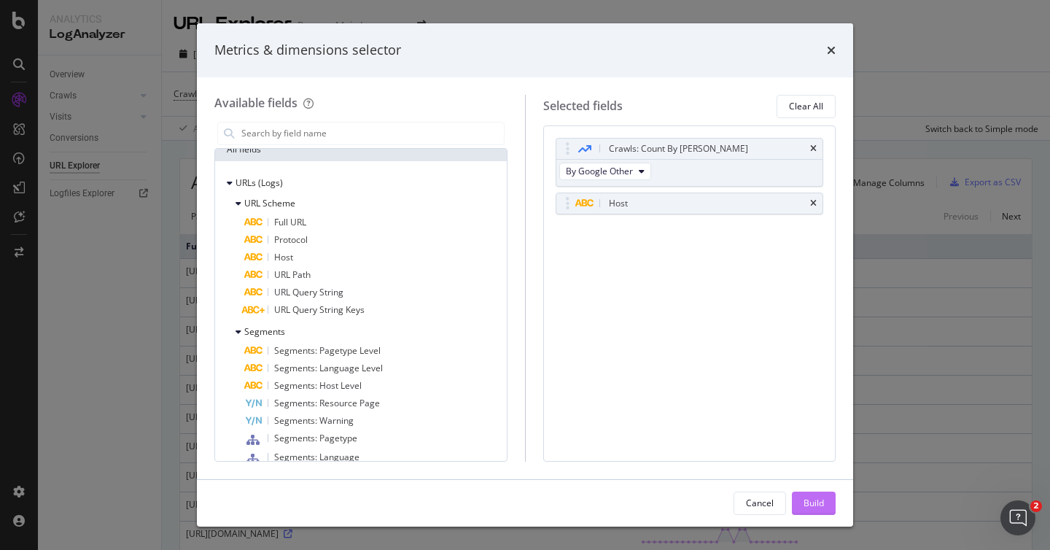
click at [794, 500] on button "Build" at bounding box center [814, 503] width 44 height 23
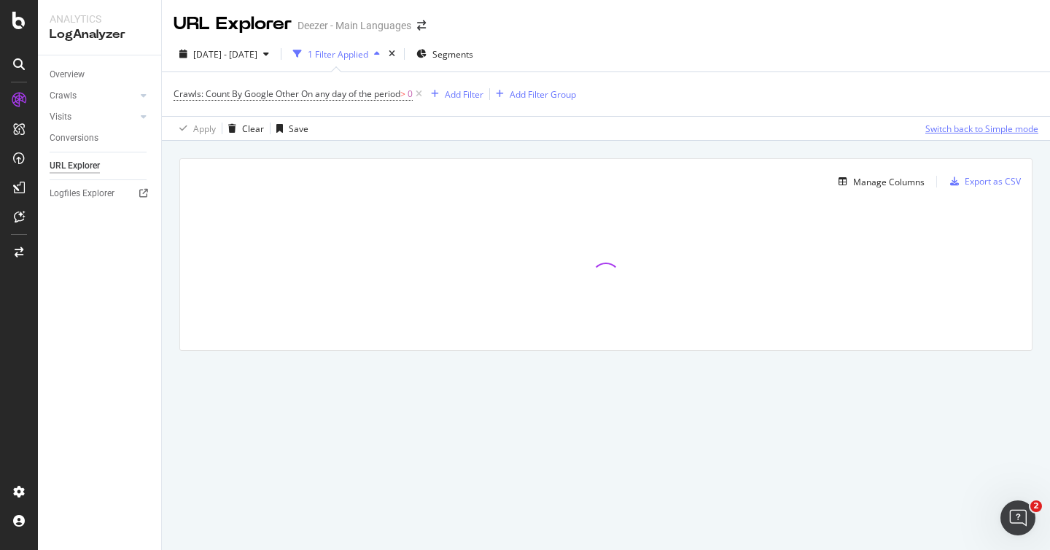
click at [984, 132] on div "Switch back to Simple mode" at bounding box center [982, 129] width 113 height 12
click at [984, 132] on div "Switch to Advanced Mode" at bounding box center [986, 129] width 104 height 12
click at [244, 31] on div "URL Explorer" at bounding box center [233, 24] width 118 height 25
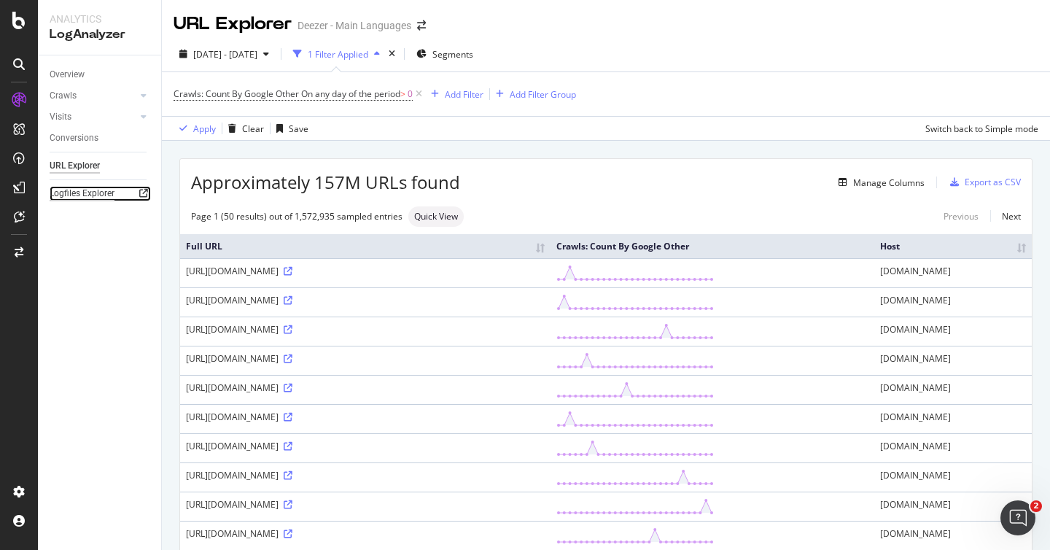
click at [101, 192] on div "Logfiles Explorer" at bounding box center [82, 193] width 65 height 15
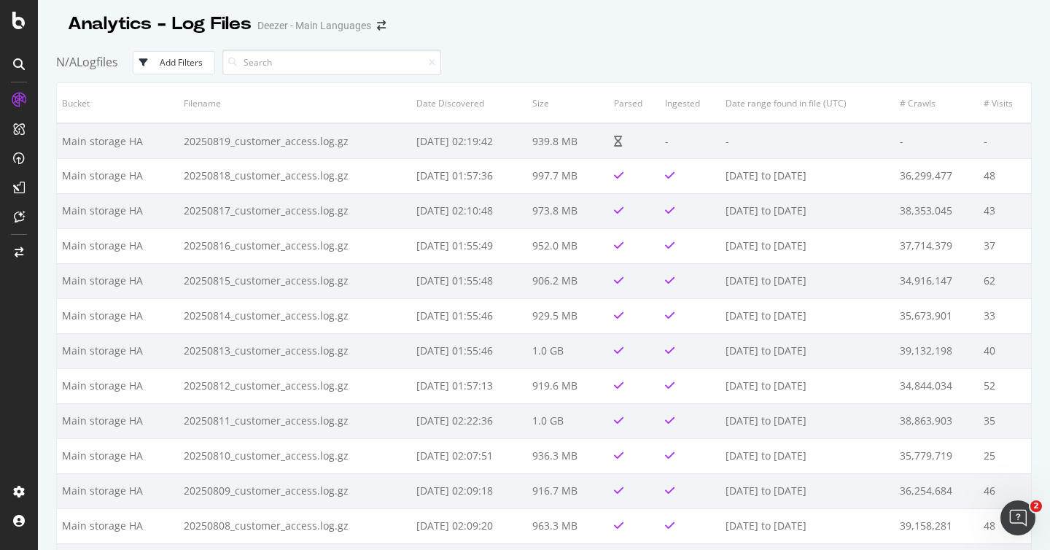
click at [190, 55] on button "Add Filters" at bounding box center [174, 62] width 82 height 23
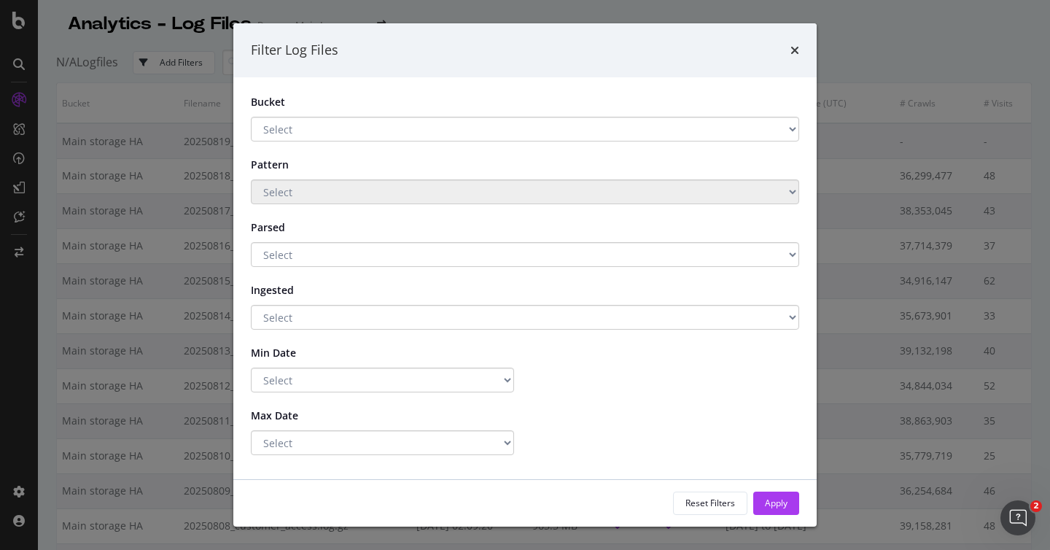
scroll to position [4, 0]
click at [176, 257] on div "Filter Log Files Bucket Select Main storage HA Main storage Pattern Select Pars…" at bounding box center [525, 275] width 1050 height 550
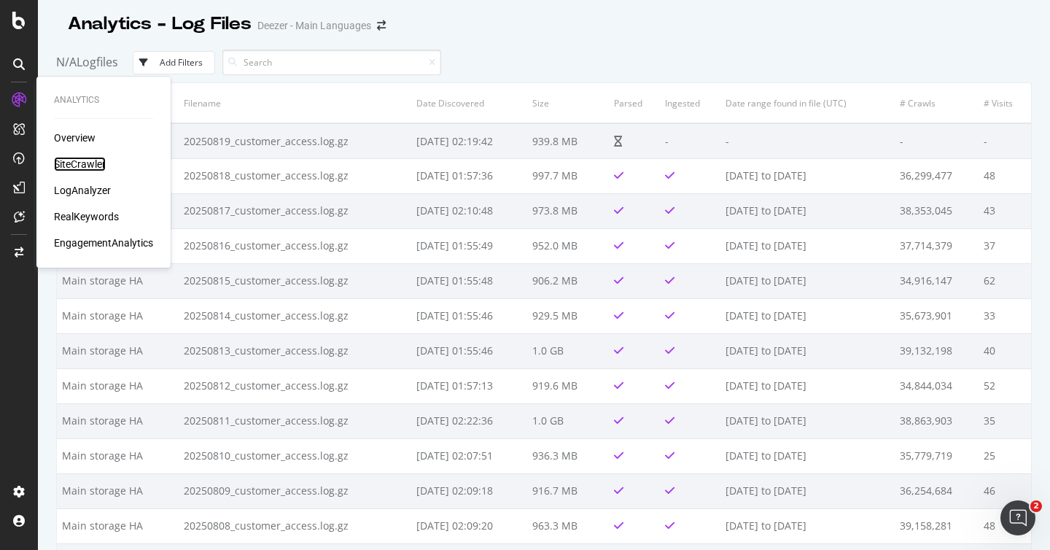
click at [99, 168] on div "SiteCrawler" at bounding box center [80, 164] width 52 height 15
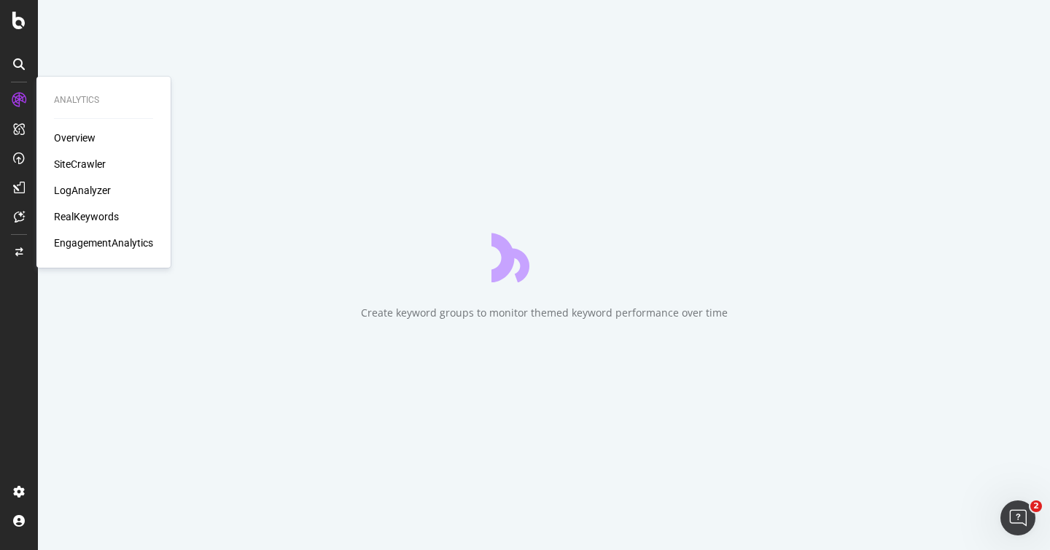
click at [106, 189] on div "LogAnalyzer" at bounding box center [82, 190] width 57 height 15
